Goal: Find specific page/section: Find specific page/section

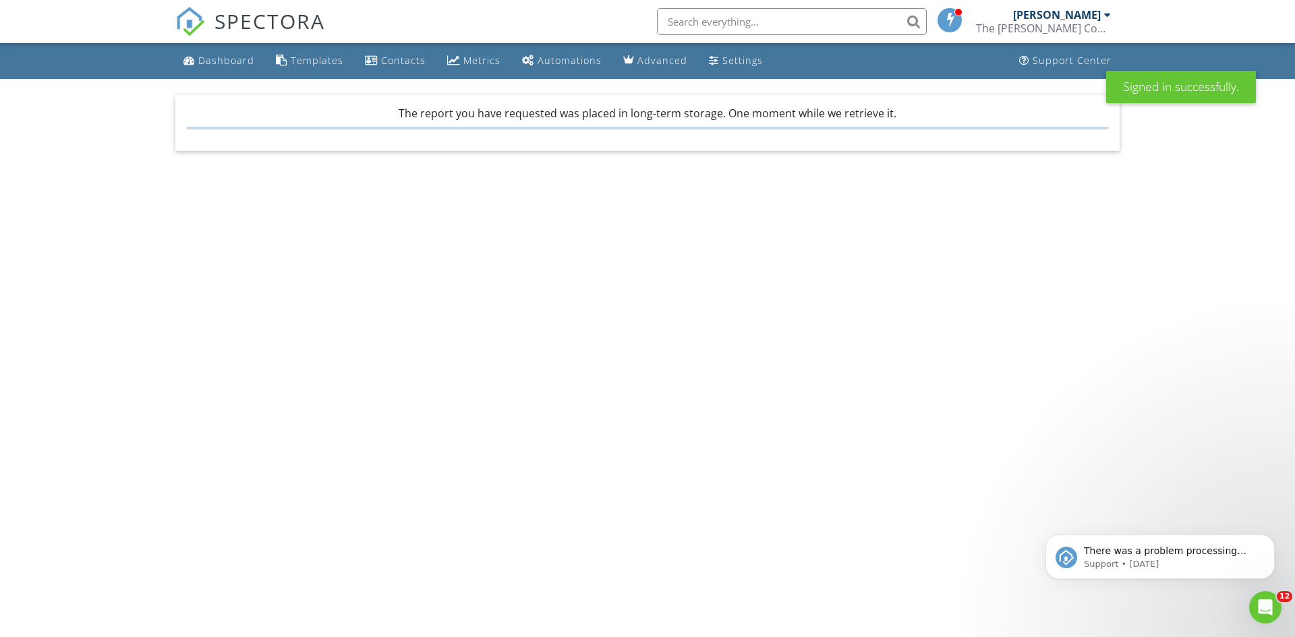
click at [712, 19] on input "text" at bounding box center [792, 21] width 270 height 27
type input "laure"
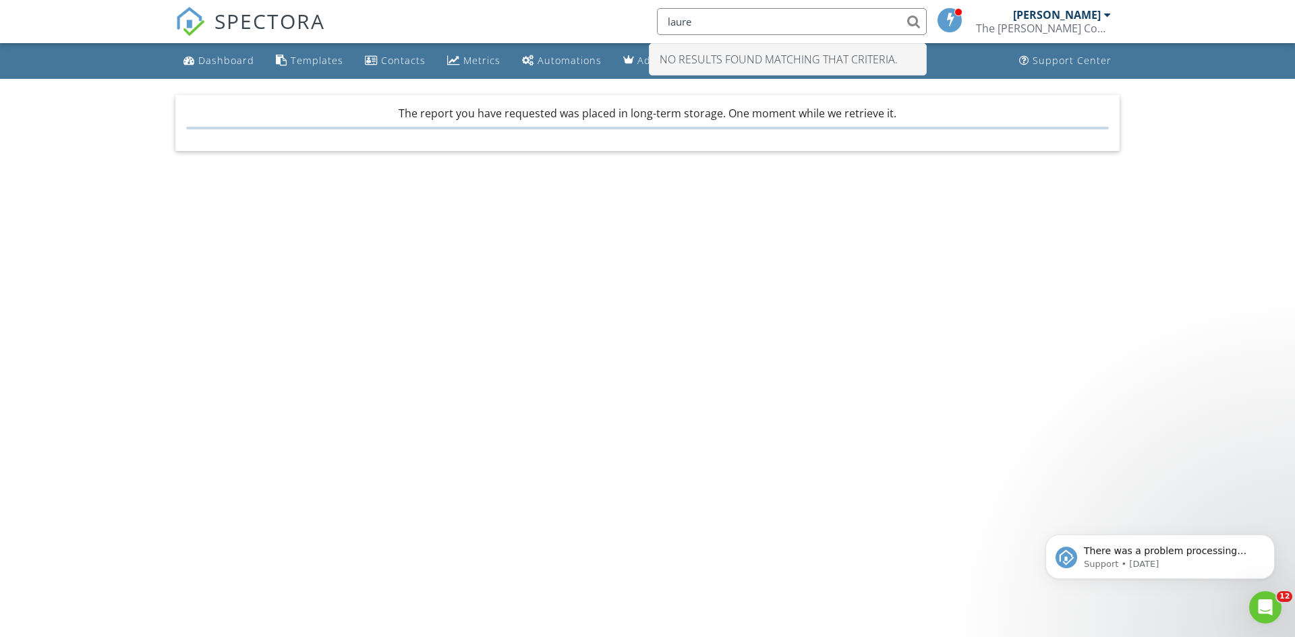
click at [712, 19] on input "laure" at bounding box center [792, 21] width 270 height 27
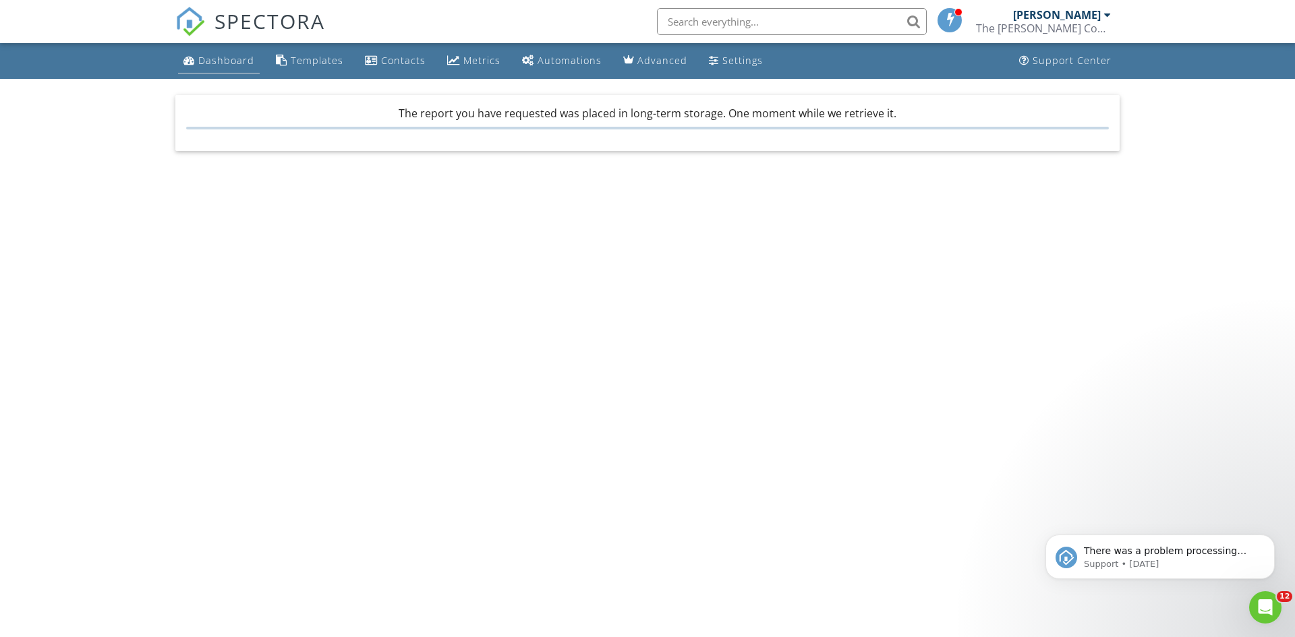
click at [206, 62] on div "Dashboard" at bounding box center [226, 60] width 56 height 13
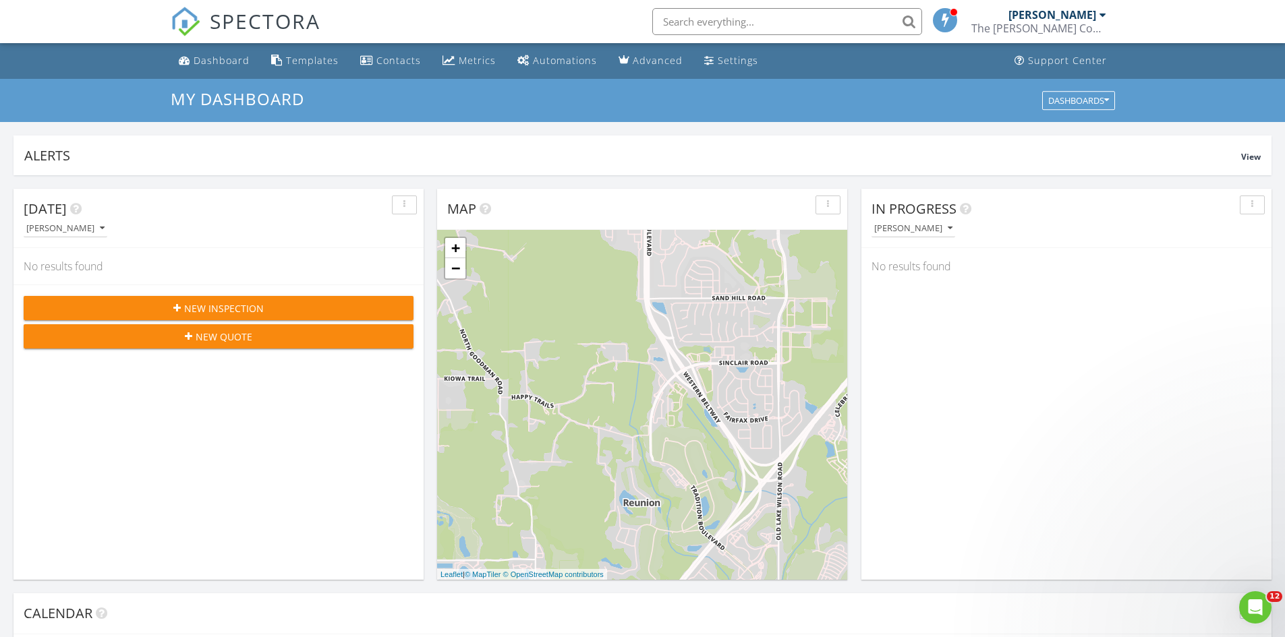
click at [721, 22] on input "text" at bounding box center [787, 21] width 270 height 27
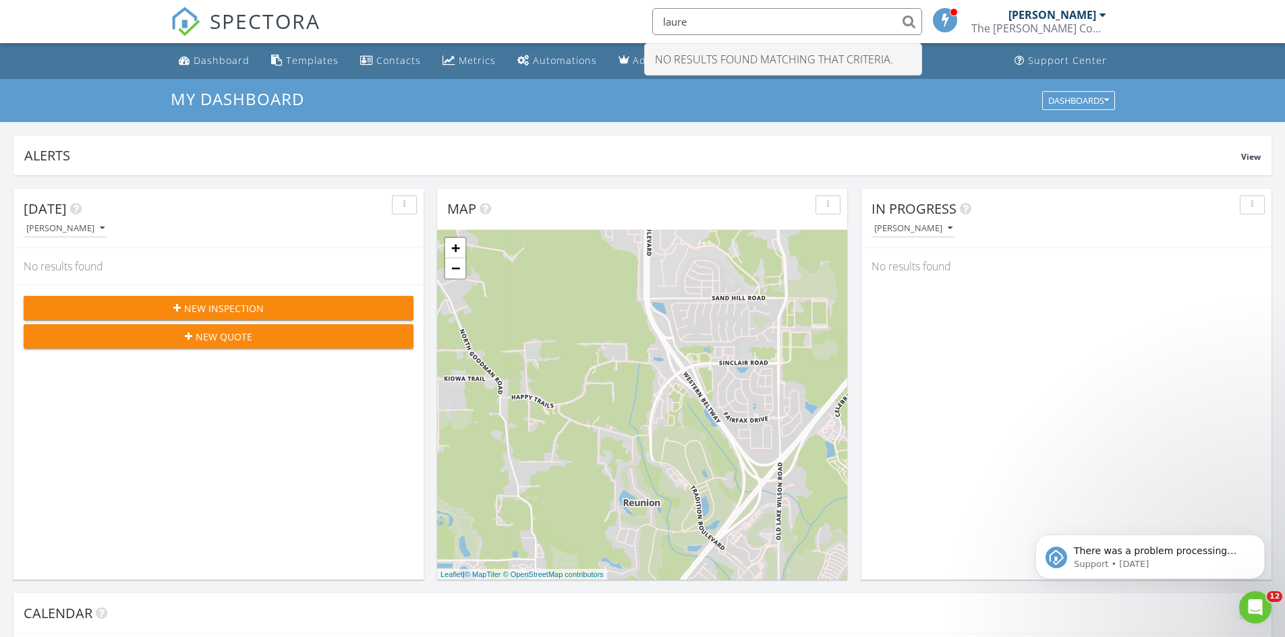
type input "laure"
